Goal: Information Seeking & Learning: Check status

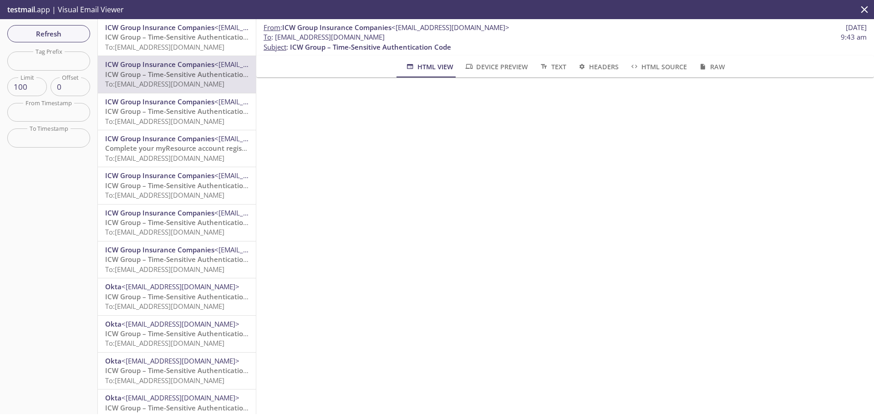
drag, startPoint x: 429, startPoint y: 39, endPoint x: 276, endPoint y: 38, distance: 153.0
click at [276, 38] on span "To : [EMAIL_ADDRESS][DOMAIN_NAME] 9:43 am" at bounding box center [565, 37] width 603 height 10
click at [65, 39] on span "Refresh" at bounding box center [49, 34] width 68 height 12
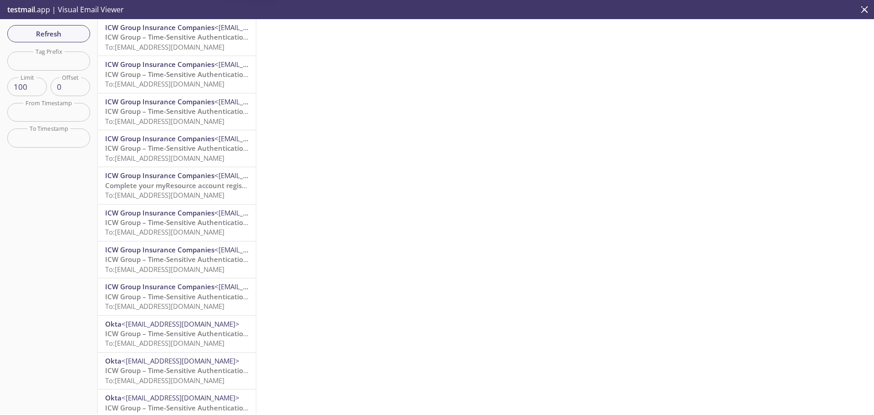
click at [188, 45] on span "To: [EMAIL_ADDRESS][DOMAIN_NAME]" at bounding box center [164, 46] width 119 height 9
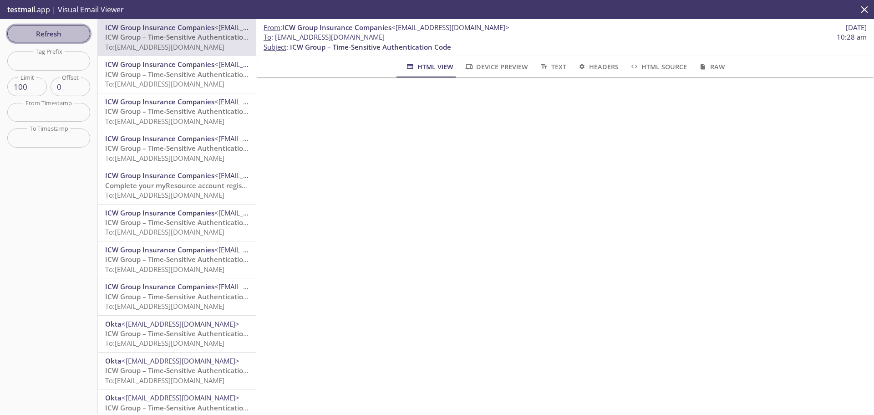
click at [70, 36] on span "Refresh" at bounding box center [49, 34] width 68 height 12
click at [36, 35] on span "Refresh" at bounding box center [49, 34] width 68 height 12
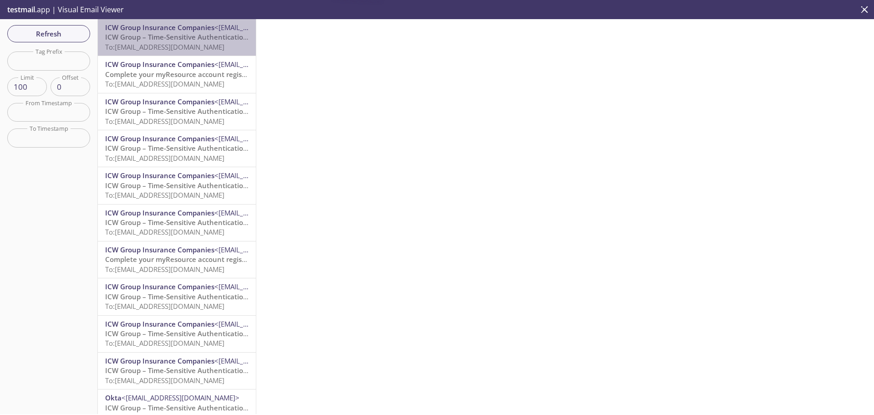
click at [182, 45] on span "To: [EMAIL_ADDRESS][DOMAIN_NAME]" at bounding box center [164, 46] width 119 height 9
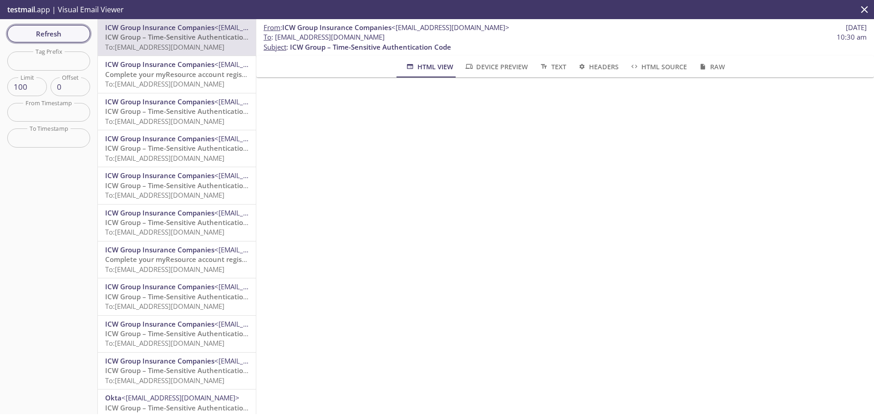
click at [74, 35] on span "Refresh" at bounding box center [49, 34] width 68 height 12
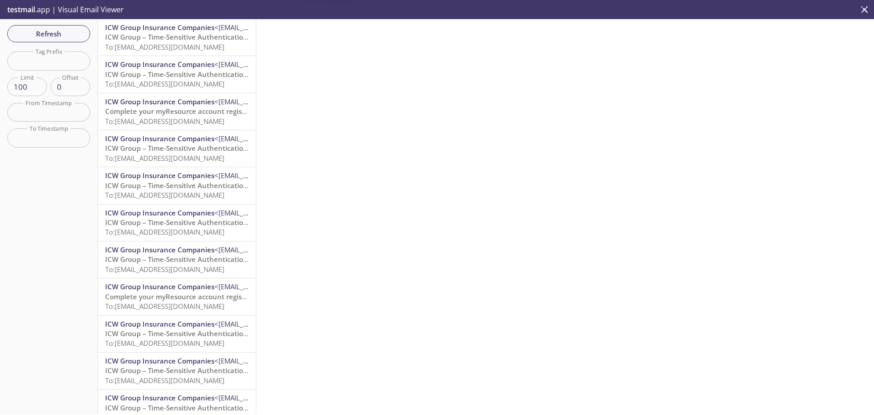
click at [153, 43] on span "To: [EMAIL_ADDRESS][DOMAIN_NAME]" at bounding box center [164, 46] width 119 height 9
click at [55, 32] on span "Refresh" at bounding box center [49, 34] width 68 height 12
click at [180, 43] on span "To: [EMAIL_ADDRESS][DOMAIN_NAME]" at bounding box center [164, 46] width 119 height 9
